Goal: Task Accomplishment & Management: Manage account settings

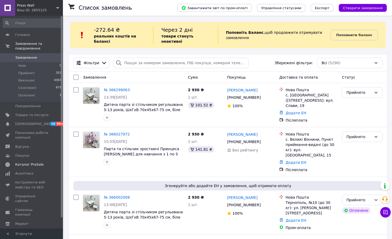
click at [31, 165] on span "Каталог ProSale" at bounding box center [29, 164] width 28 height 5
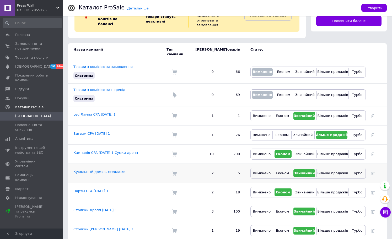
scroll to position [30, 0]
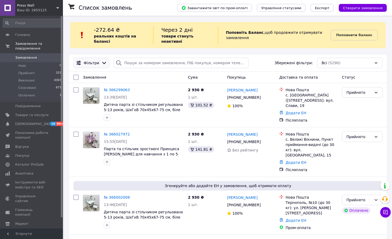
click at [96, 64] on span "Фільтри" at bounding box center [91, 62] width 15 height 5
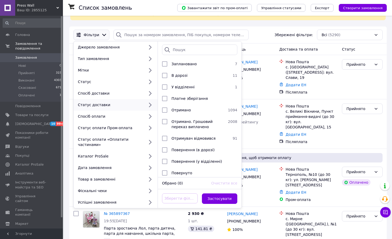
scroll to position [28, 0]
click at [130, 166] on div "Дата замовлення" at bounding box center [110, 167] width 69 height 5
click at [150, 168] on icon at bounding box center [150, 167] width 3 height 4
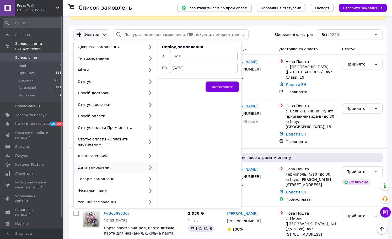
click at [205, 56] on span "[DATE]" at bounding box center [203, 56] width 68 height 10
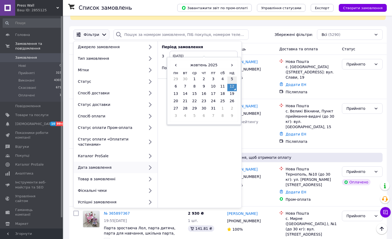
click at [232, 79] on td "5" at bounding box center [231, 79] width 9 height 7
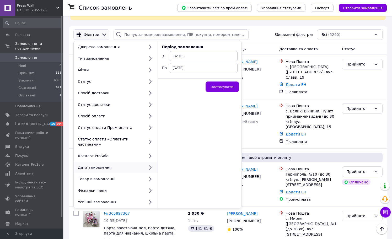
click at [211, 67] on span "[DATE]" at bounding box center [203, 68] width 68 height 10
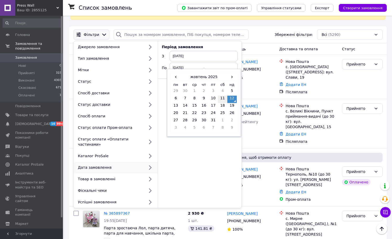
click at [223, 99] on td "11" at bounding box center [222, 99] width 9 height 7
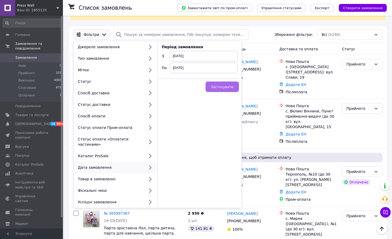
click at [226, 87] on span "Застосувати" at bounding box center [222, 87] width 22 height 4
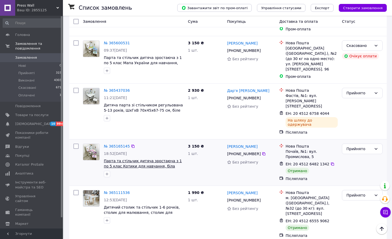
scroll to position [649, 0]
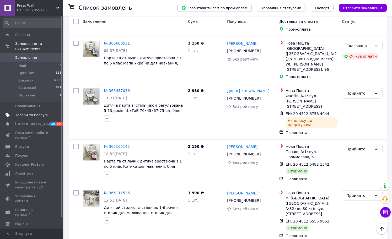
click at [32, 114] on span "Товари та послуги" at bounding box center [31, 115] width 33 height 5
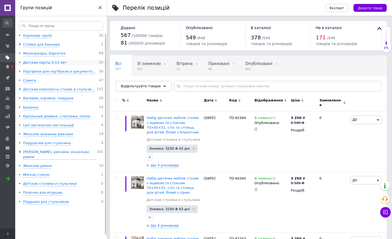
click at [27, 61] on div "Детские парты 5-13 лет" at bounding box center [44, 62] width 43 height 5
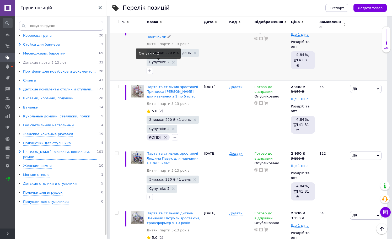
scroll to position [1107, 0]
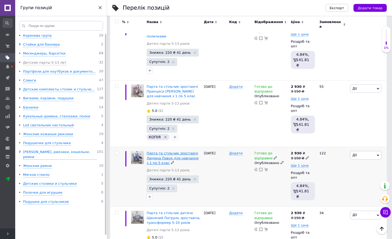
click at [175, 151] on span "Парта та стільчик зростаючі Людина Павук для навчання з 1 по 5 клас" at bounding box center [172, 157] width 52 height 13
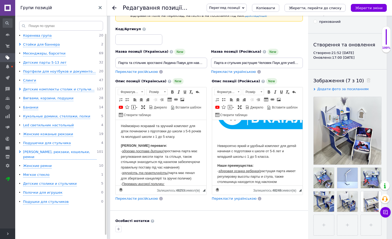
scroll to position [34, 0]
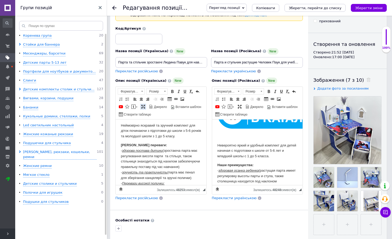
click at [141, 106] on span at bounding box center [143, 107] width 4 height 4
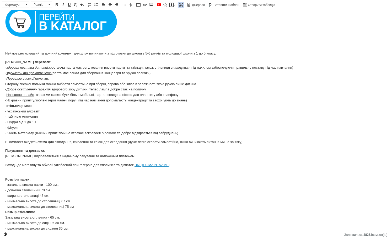
scroll to position [0, 0]
